Goal: Transaction & Acquisition: Purchase product/service

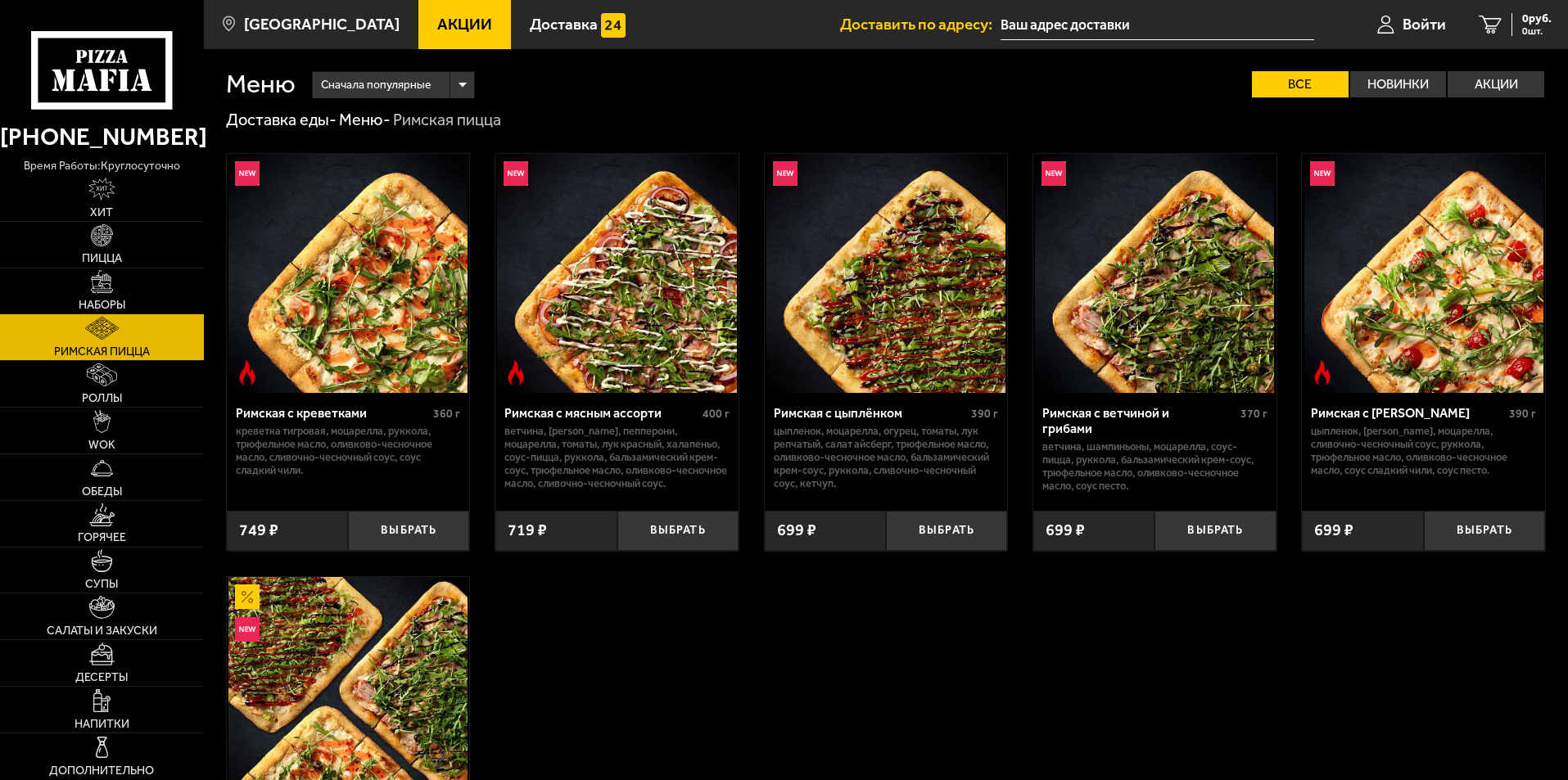
scroll to position [328, 0]
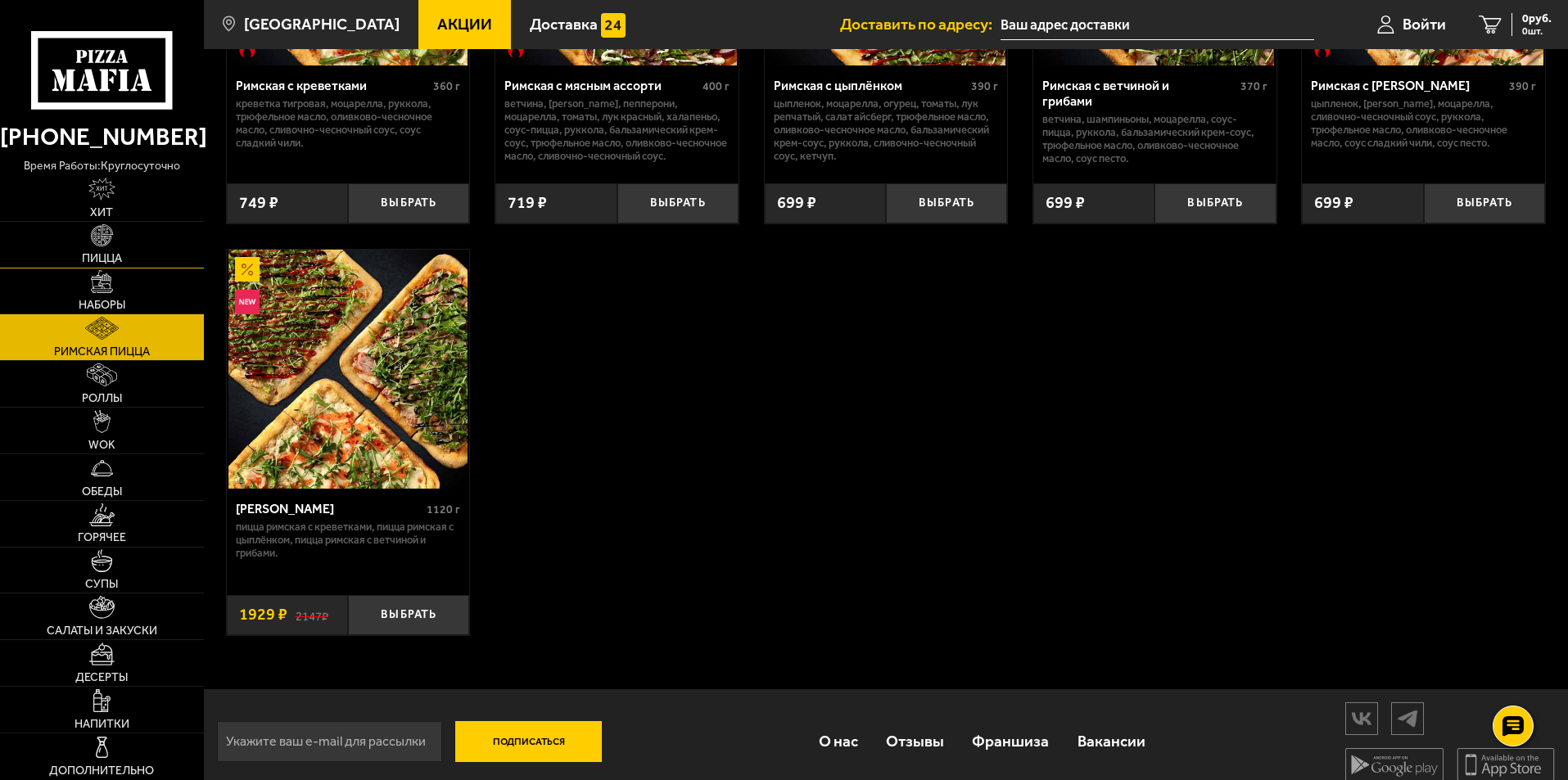
click at [101, 237] on img at bounding box center [102, 236] width 23 height 23
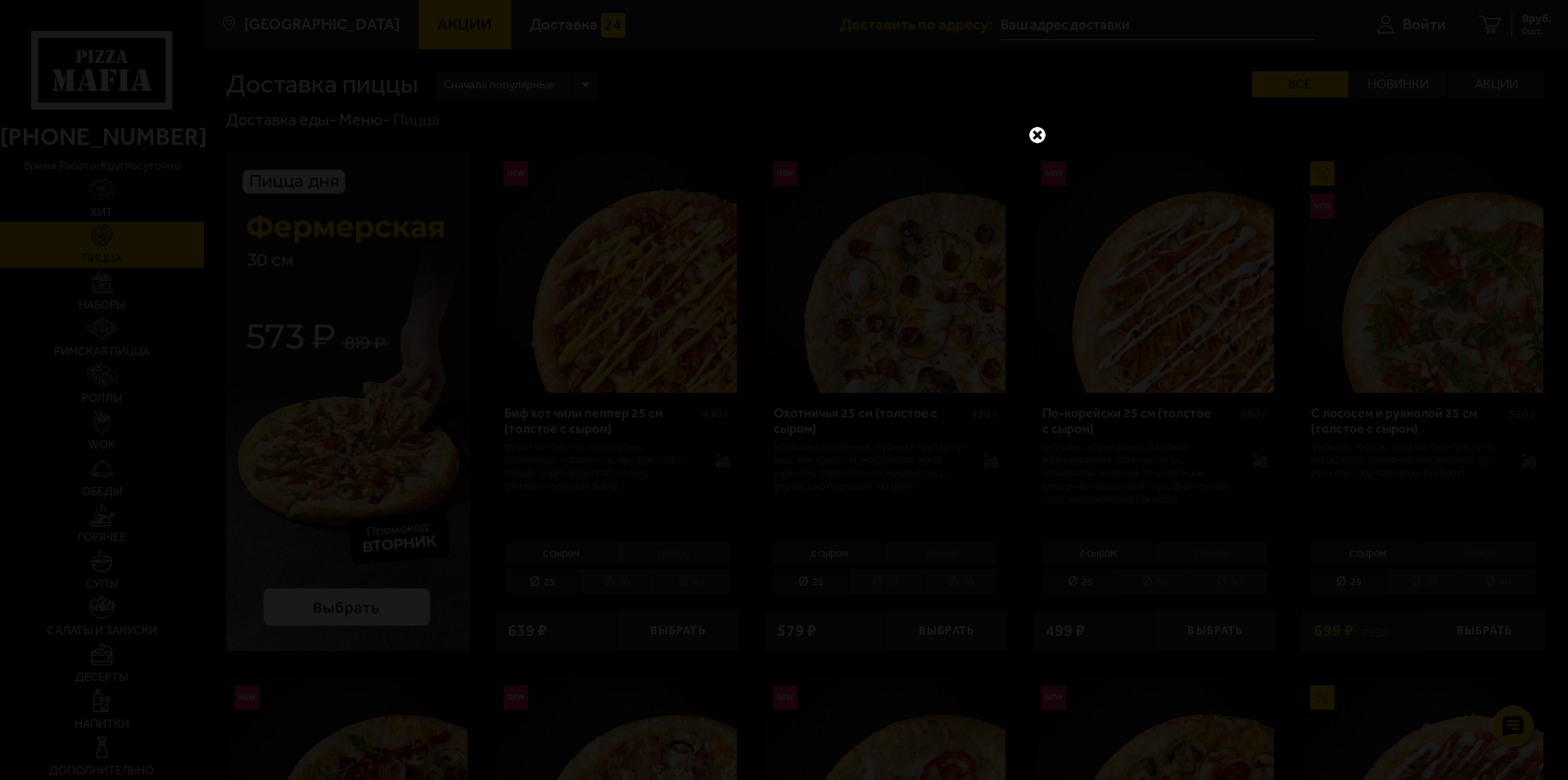
click at [1037, 134] on link at bounding box center [1037, 135] width 21 height 21
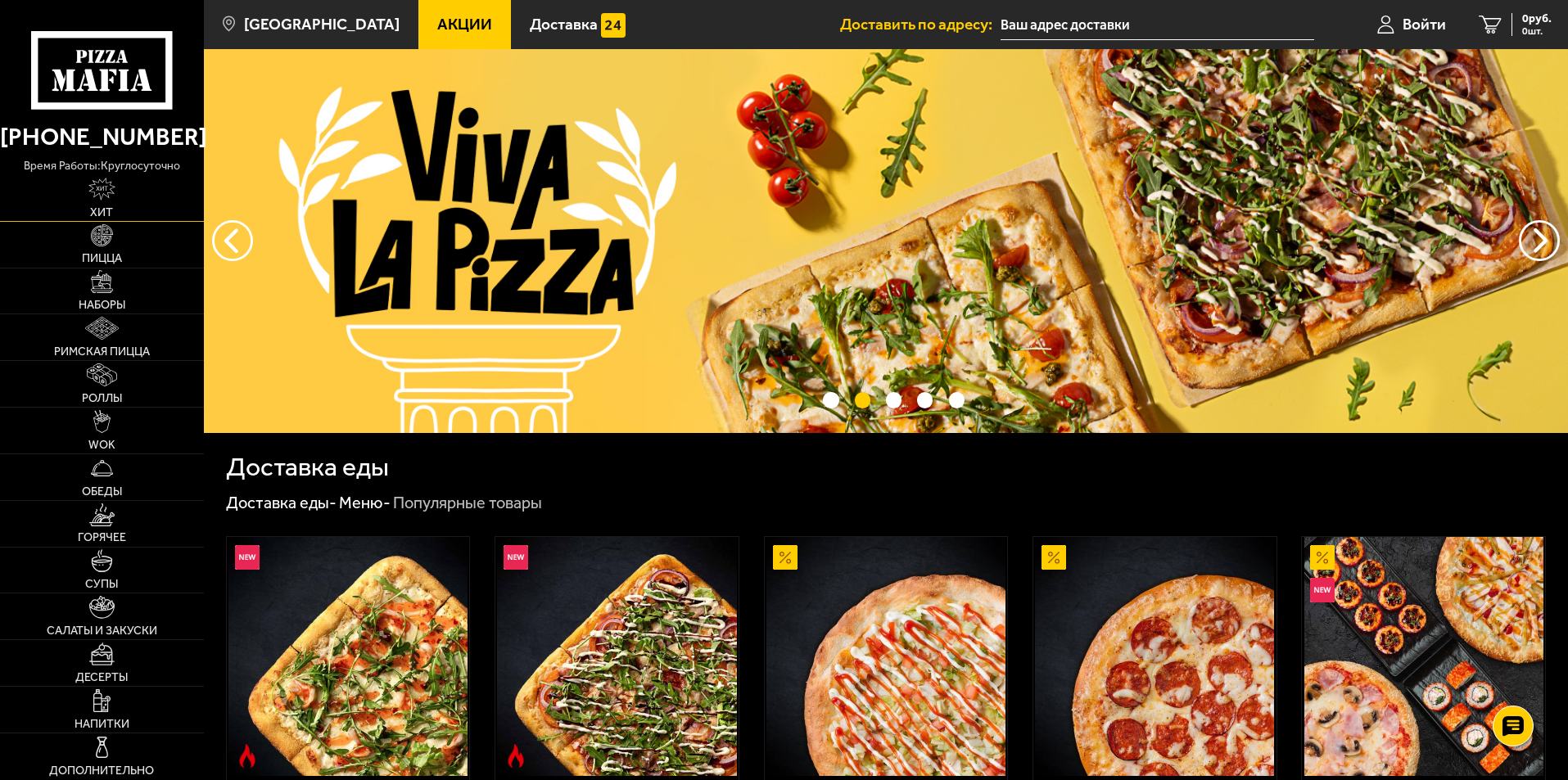
click at [103, 188] on img at bounding box center [102, 190] width 28 height 23
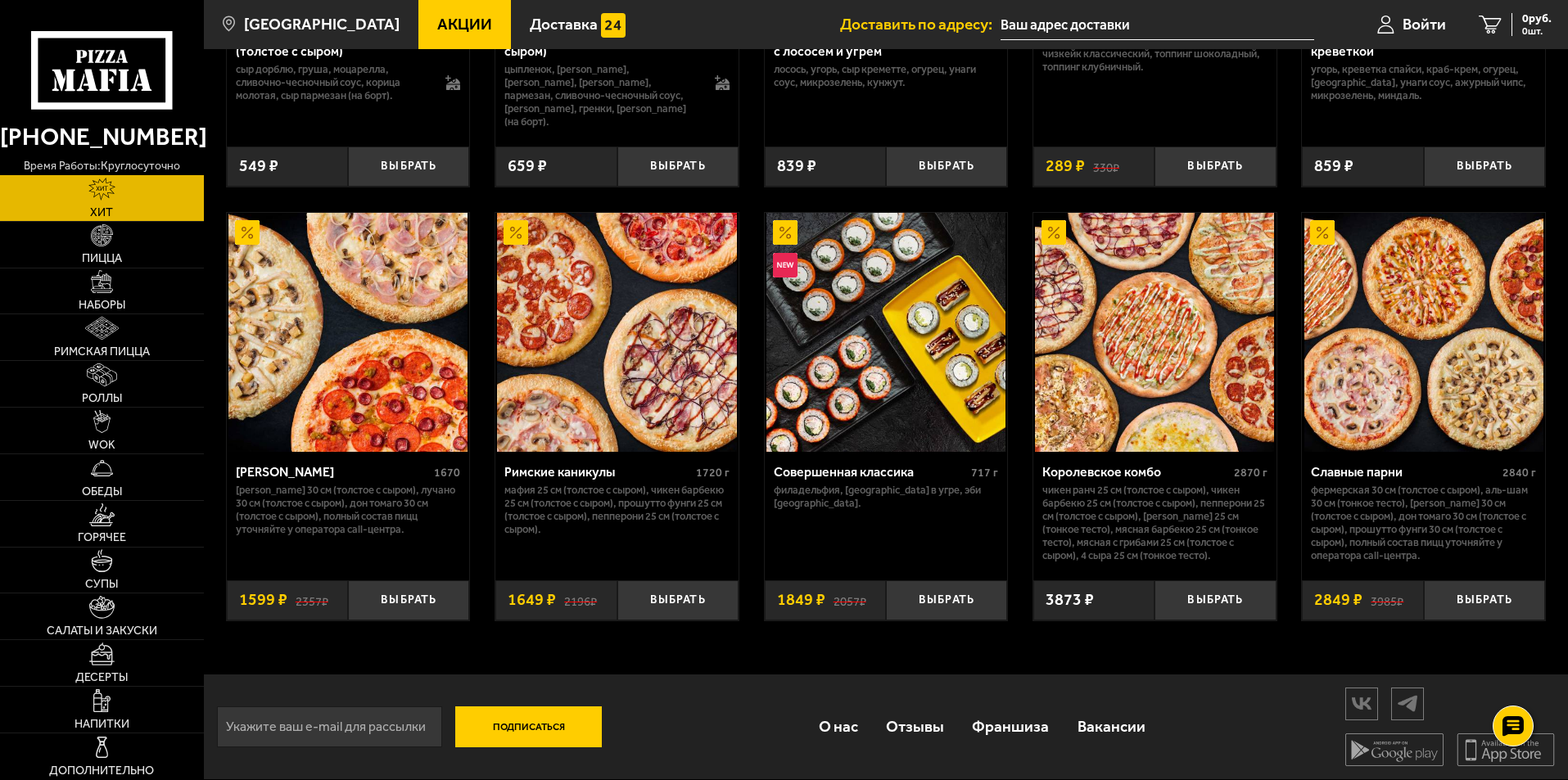
scroll to position [247, 0]
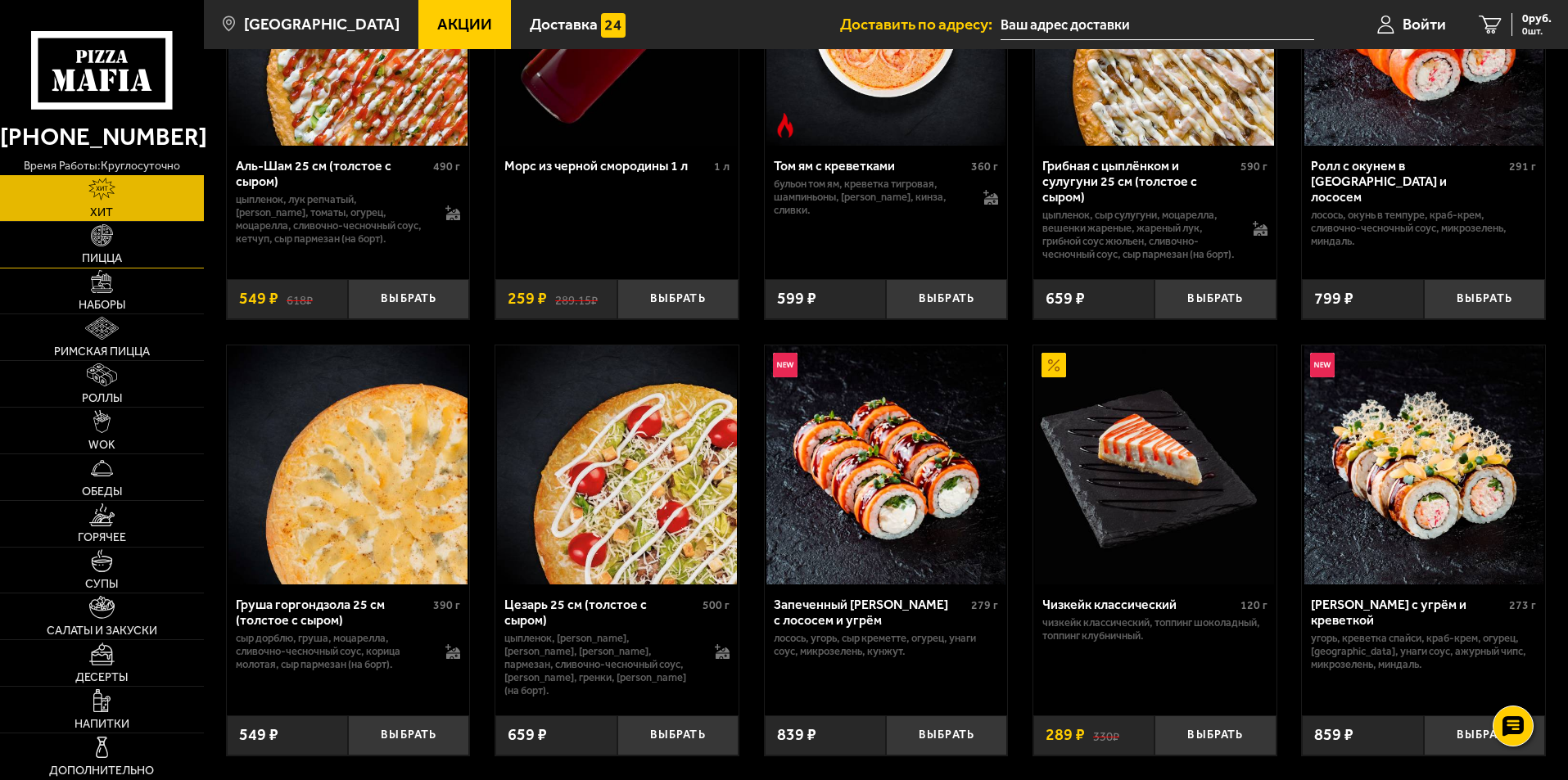
click at [100, 237] on img at bounding box center [102, 236] width 23 height 23
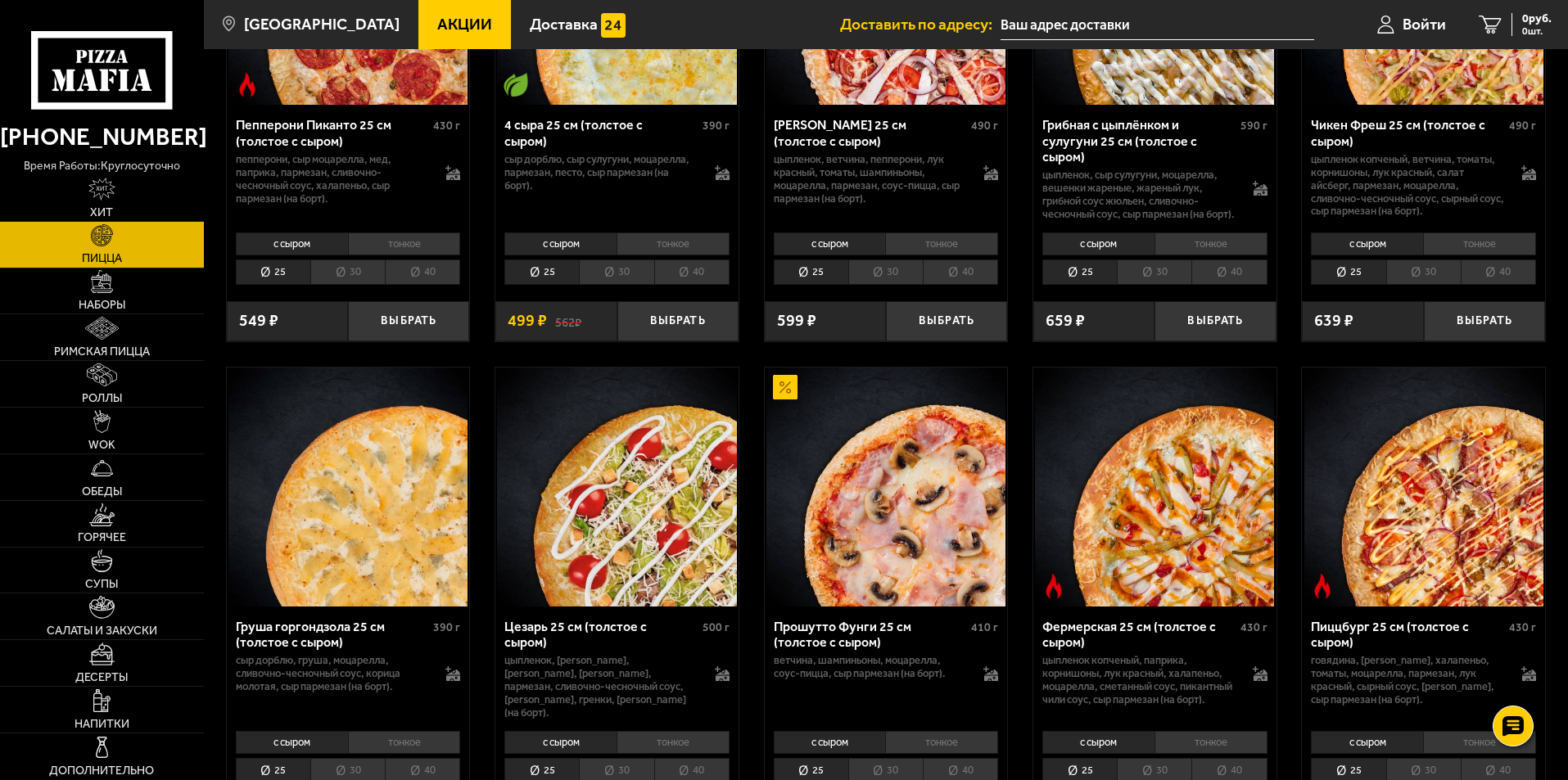
scroll to position [901, 0]
